Goal: Task Accomplishment & Management: Complete application form

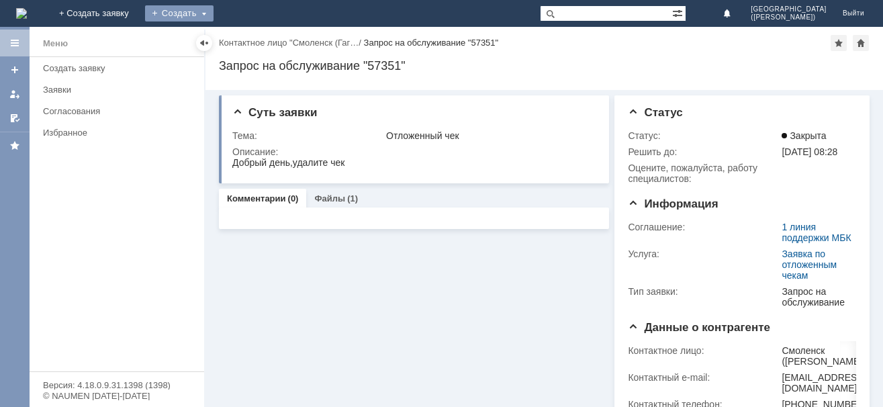
click at [213, 9] on div "Создать" at bounding box center [179, 13] width 68 height 16
click at [250, 38] on link "Заявка" at bounding box center [199, 40] width 102 height 16
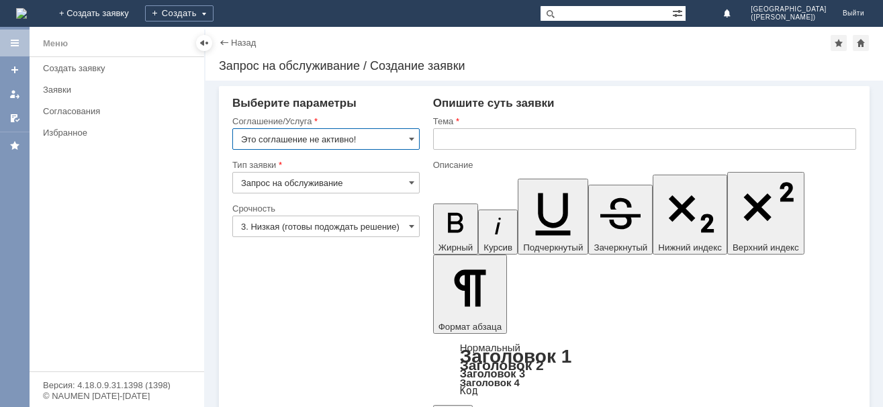
click at [449, 135] on input "text" at bounding box center [644, 138] width 423 height 21
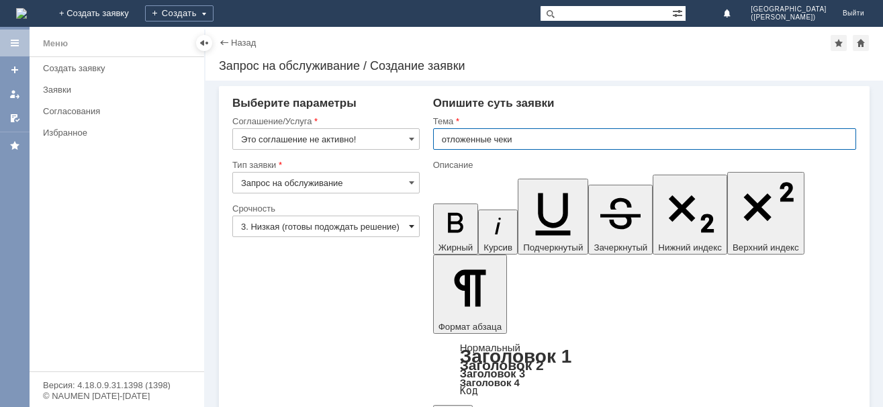
type input "отложенные чеки"
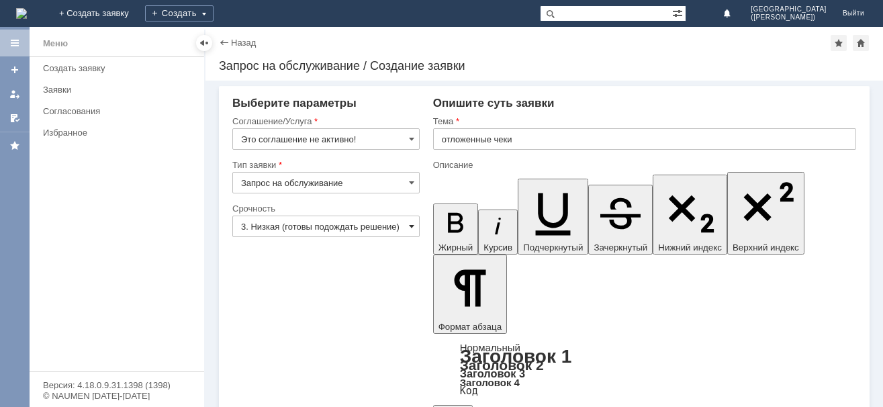
click at [413, 223] on span at bounding box center [411, 226] width 5 height 11
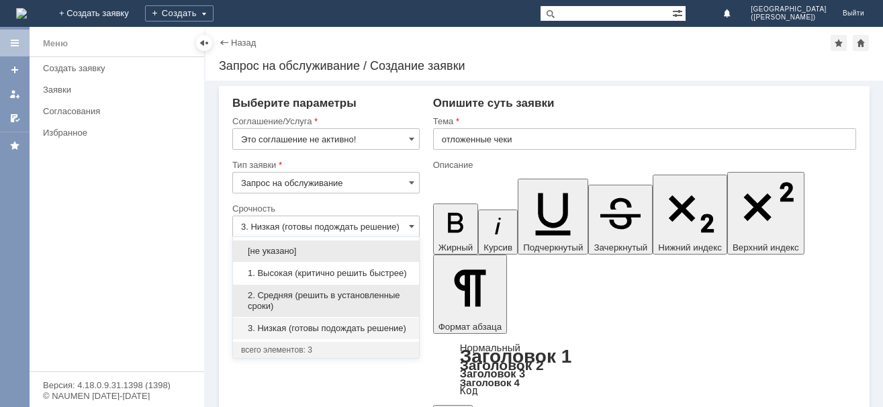
click at [273, 295] on span "2. Средняя (решить в установленные сроки)" at bounding box center [326, 300] width 170 height 21
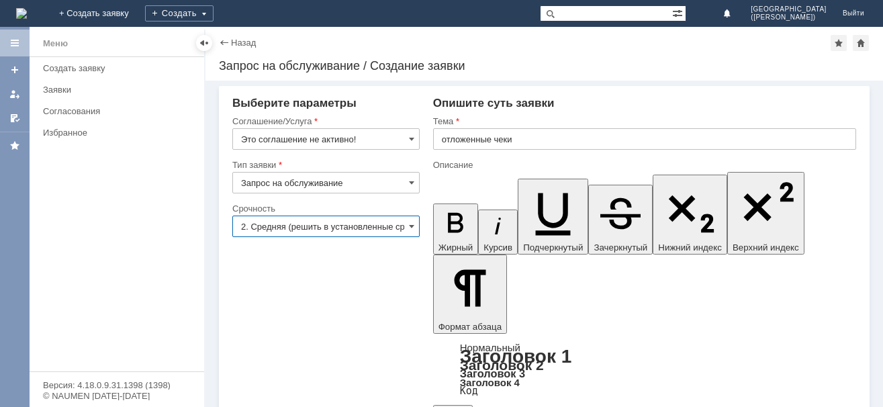
type input "2. Средняя (решить в установленные сроки)"
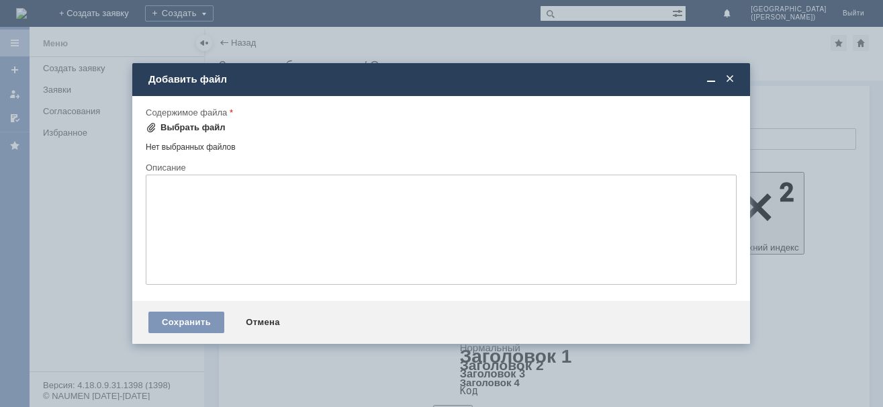
click at [158, 122] on div "Выбрать файл" at bounding box center [186, 127] width 80 height 11
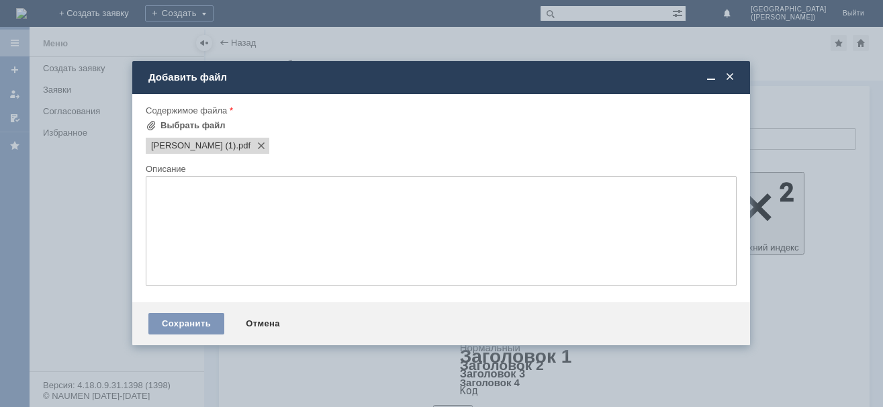
click at [726, 79] on span at bounding box center [729, 77] width 13 height 12
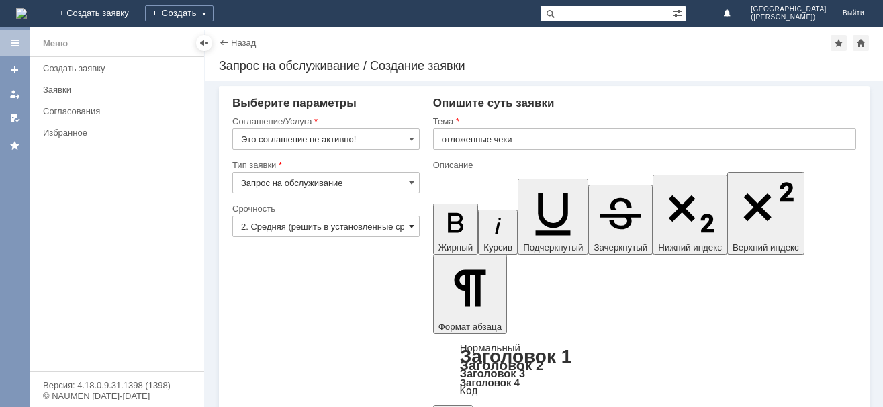
click at [411, 224] on span at bounding box center [411, 226] width 5 height 11
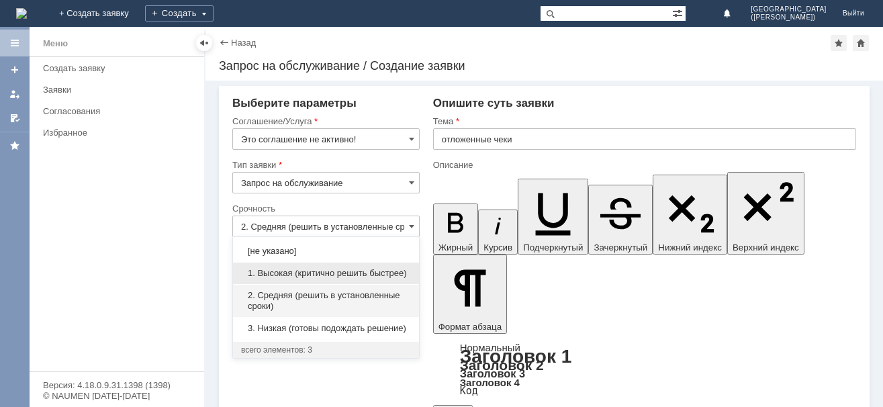
click at [251, 273] on span "1. Высокая (критично решить быстрее)" at bounding box center [326, 273] width 170 height 11
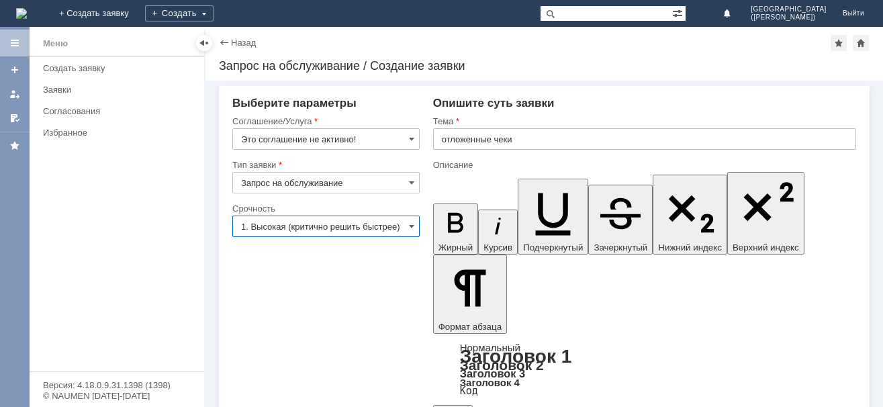
type input "1. Высокая (критично решить быстрее)"
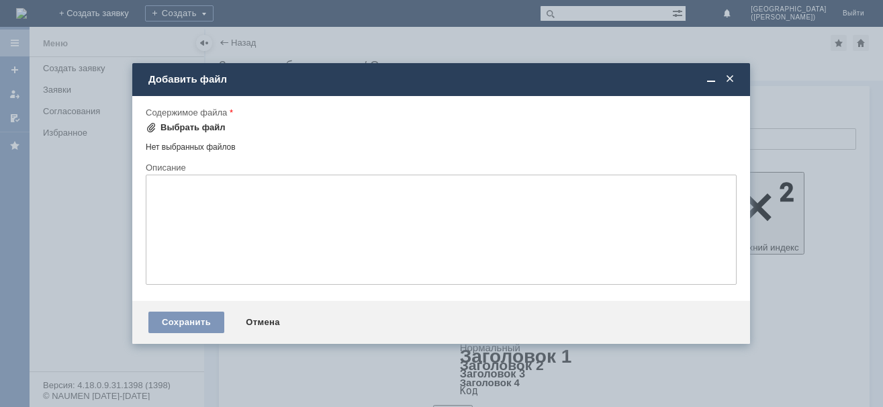
click at [172, 122] on div "Выбрать файл" at bounding box center [192, 127] width 65 height 11
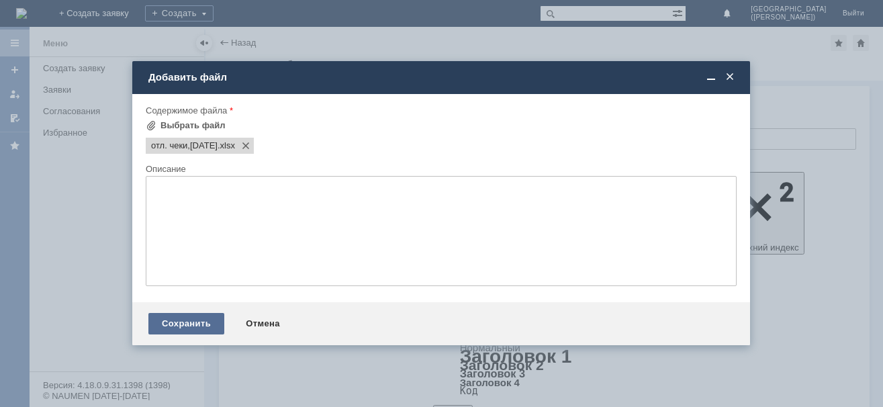
click at [174, 321] on div "Сохранить" at bounding box center [186, 323] width 76 height 21
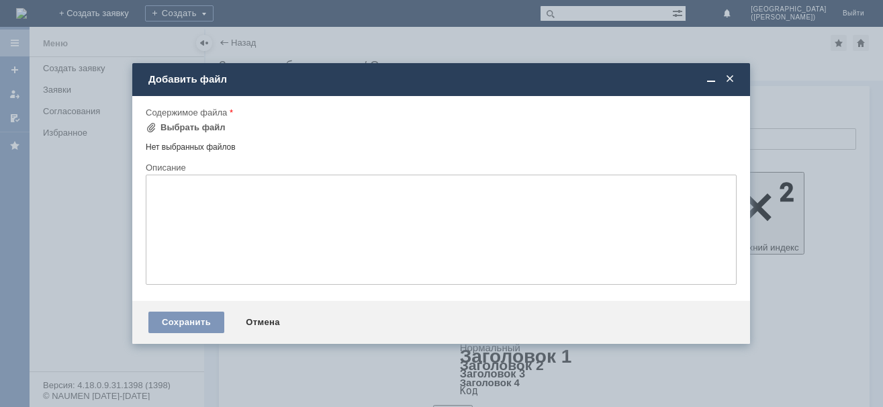
click at [150, 187] on textarea at bounding box center [441, 229] width 591 height 110
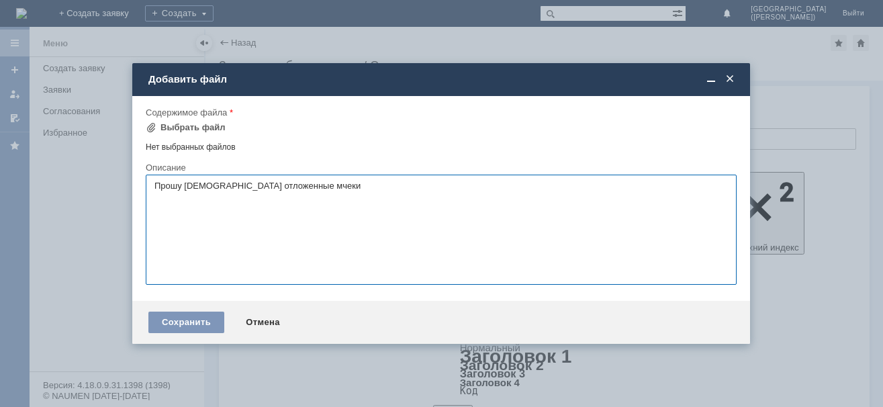
click at [185, 186] on textarea "Прошу [DEMOGRAPHIC_DATA] отложенные мчеки" at bounding box center [441, 229] width 591 height 110
click at [191, 187] on textarea "Прошу [DEMOGRAPHIC_DATA] отложенные мчеки" at bounding box center [441, 229] width 591 height 110
click at [277, 185] on textarea "Прошу удалить отложенные мчеки" at bounding box center [441, 229] width 591 height 110
type textarea "Прошу удалить отложенные чеки"
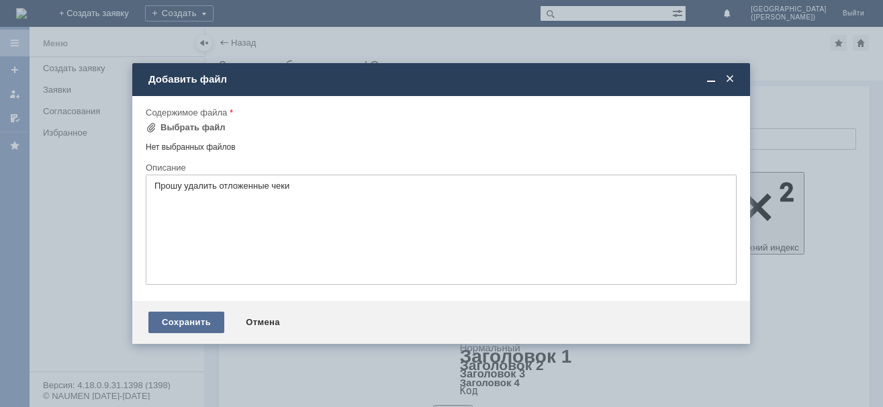
click at [204, 316] on div "Сохранить" at bounding box center [186, 321] width 76 height 21
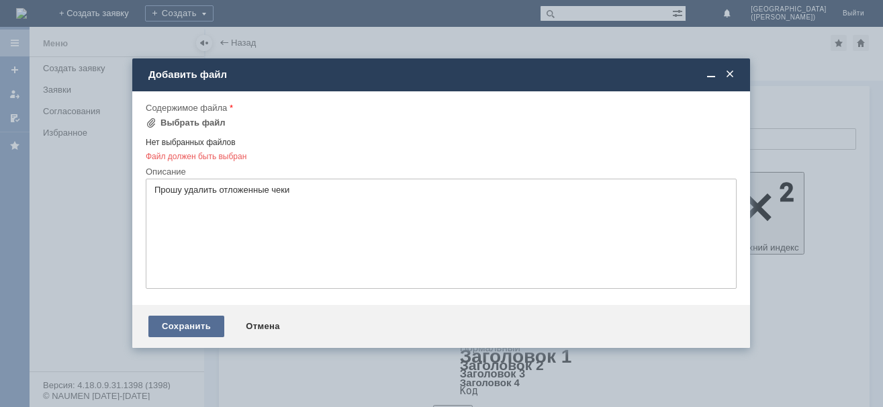
click at [207, 323] on div "Сохранить" at bounding box center [186, 325] width 76 height 21
click at [164, 123] on div "Выбрать файл" at bounding box center [192, 122] width 65 height 11
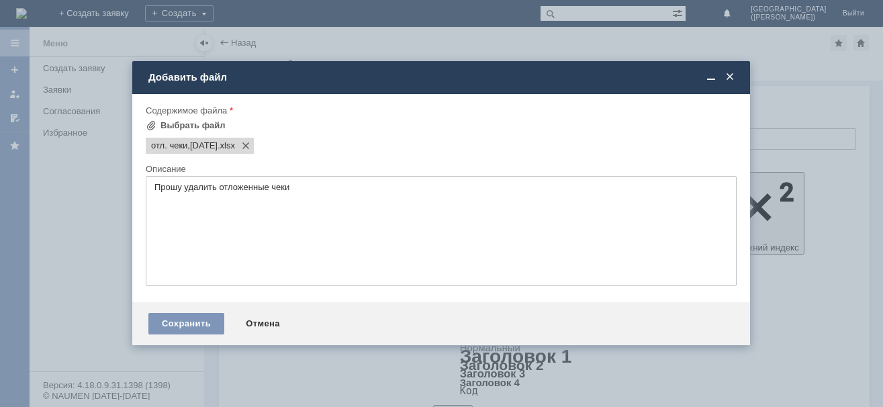
click at [195, 79] on div "Добавить файл" at bounding box center [442, 77] width 588 height 12
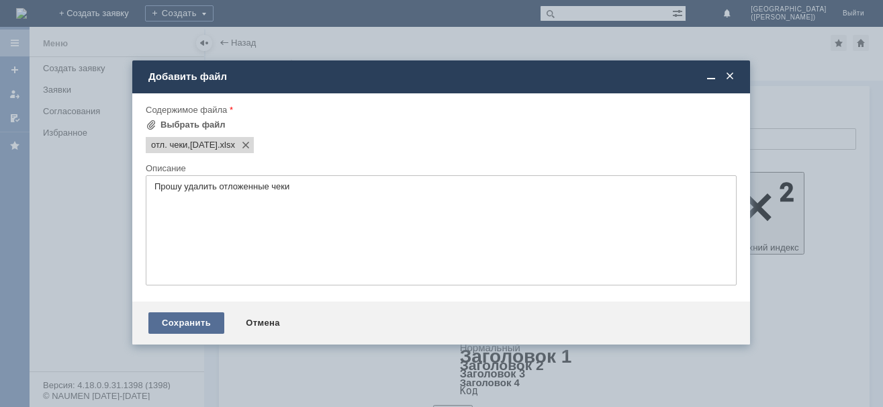
click at [199, 328] on div "Сохранить" at bounding box center [186, 322] width 76 height 21
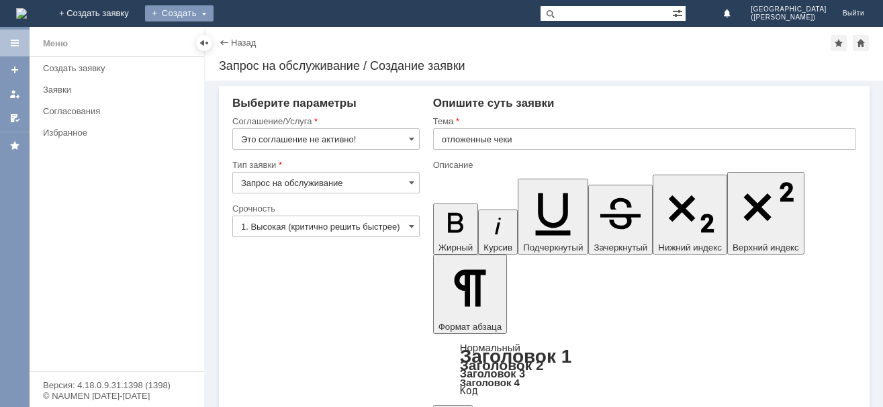
click at [213, 8] on div "Создать" at bounding box center [179, 13] width 68 height 16
click at [250, 38] on link "Заявка" at bounding box center [199, 40] width 102 height 16
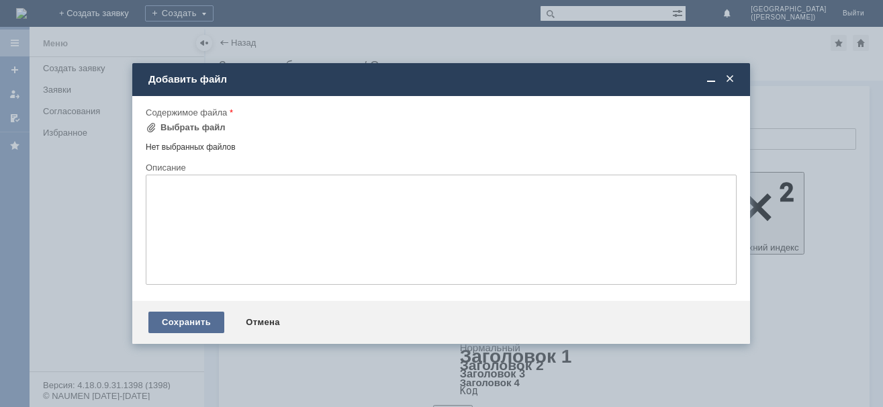
click at [175, 317] on div "Сохранить" at bounding box center [186, 321] width 76 height 21
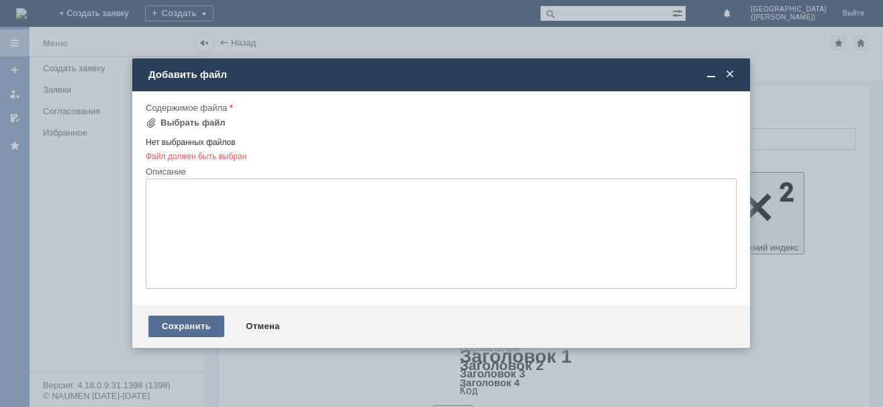
click at [175, 317] on div "Сохранить" at bounding box center [186, 325] width 76 height 21
click at [736, 74] on span at bounding box center [729, 74] width 13 height 12
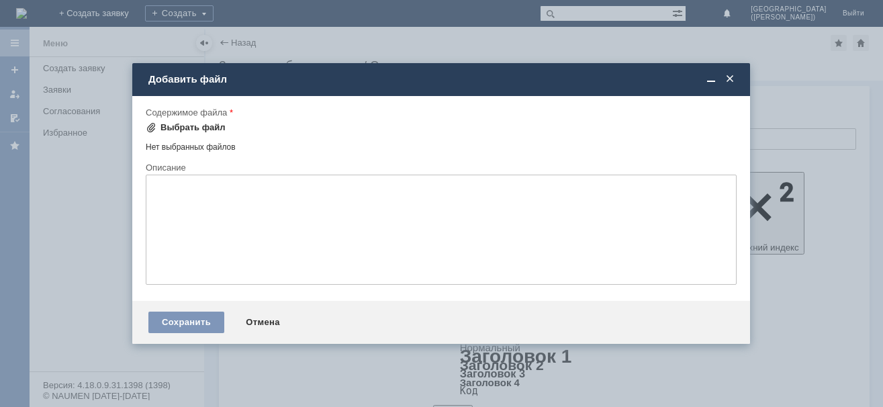
click at [156, 123] on div "Выбрать файл" at bounding box center [186, 127] width 80 height 11
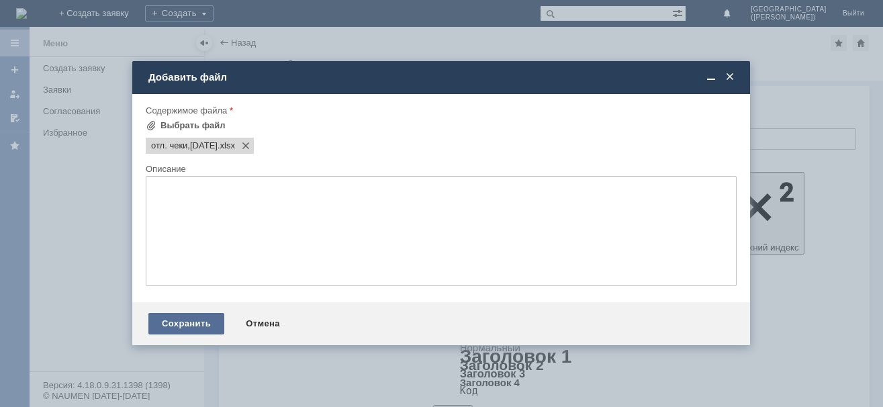
click at [214, 320] on div "Сохранить" at bounding box center [186, 323] width 76 height 21
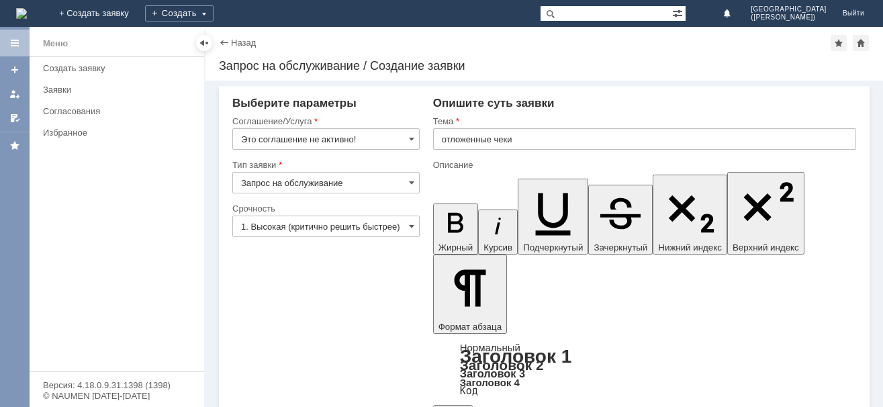
click at [228, 38] on div "Назад" at bounding box center [237, 43] width 37 height 10
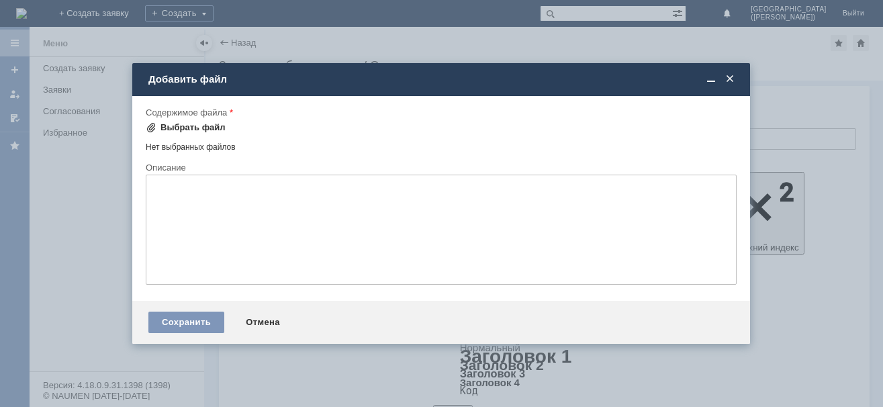
click at [170, 123] on div "Выбрать файл" at bounding box center [192, 127] width 65 height 11
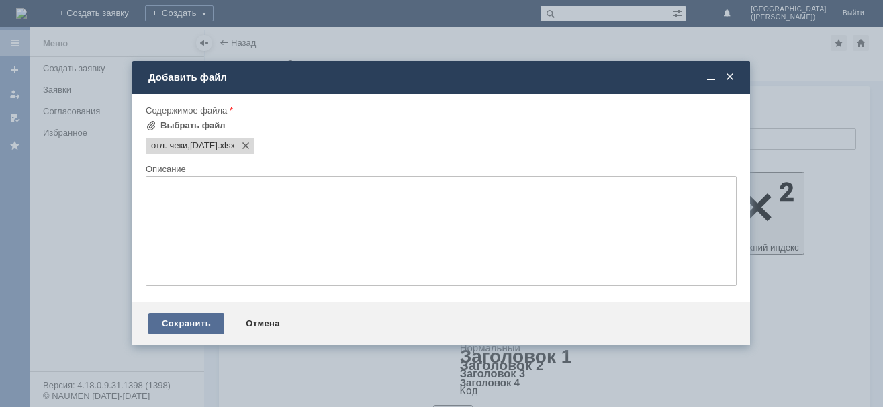
click at [189, 325] on div "Сохранить" at bounding box center [186, 323] width 76 height 21
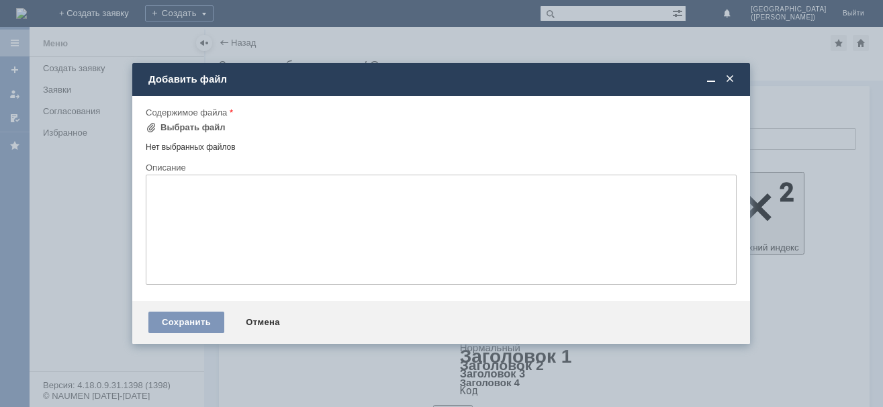
click at [734, 80] on span at bounding box center [729, 79] width 13 height 12
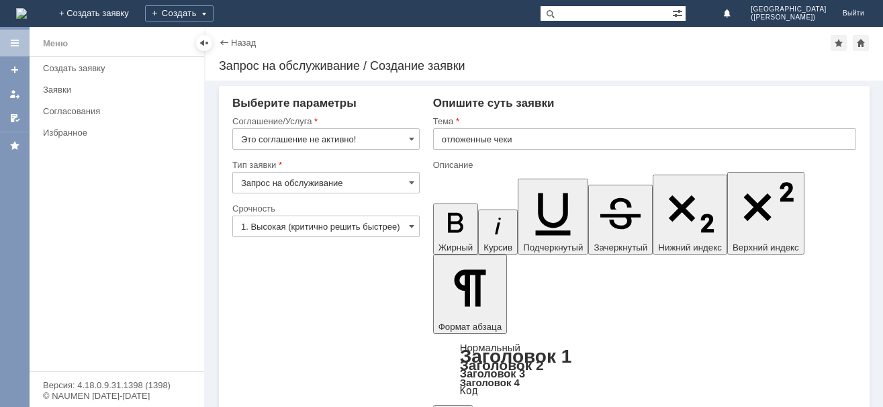
click at [228, 40] on div "Назад" at bounding box center [237, 43] width 37 height 10
